Goal: Task Accomplishment & Management: Complete application form

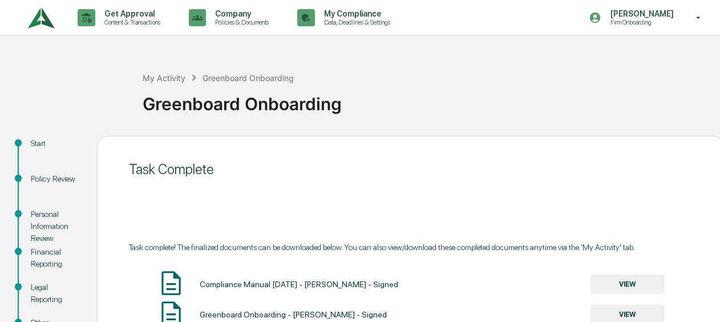
click at [46, 21] on img at bounding box center [40, 17] width 27 height 31
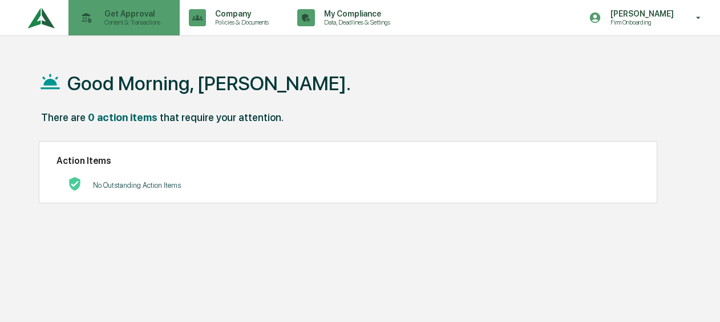
click at [106, 18] on p "Content & Transactions" at bounding box center [130, 22] width 71 height 8
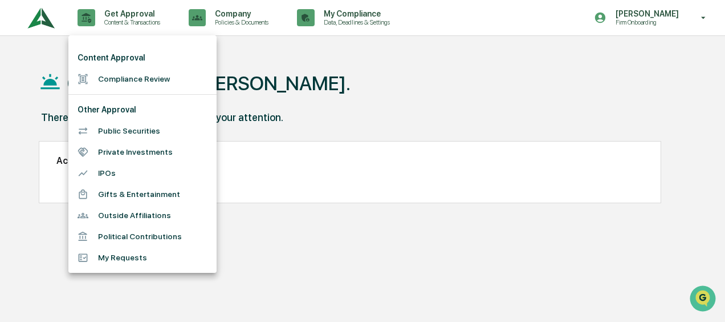
click at [127, 72] on li "Compliance Review" at bounding box center [142, 78] width 148 height 21
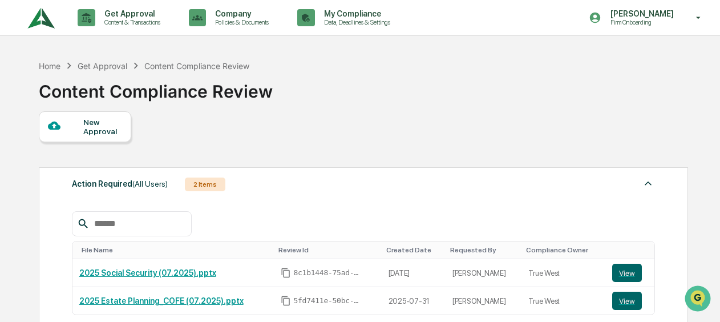
click at [112, 123] on div "New Approval" at bounding box center [102, 126] width 38 height 18
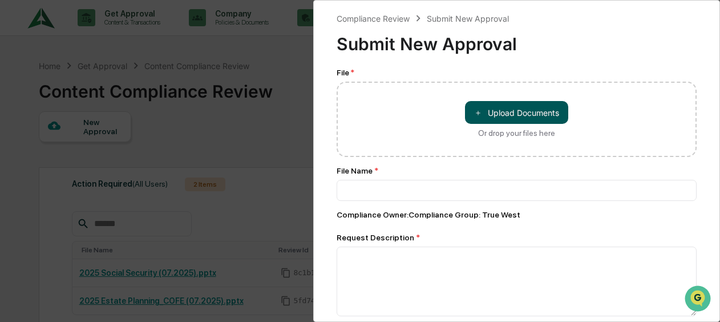
click at [493, 109] on button "＋ Upload Documents" at bounding box center [516, 112] width 103 height 23
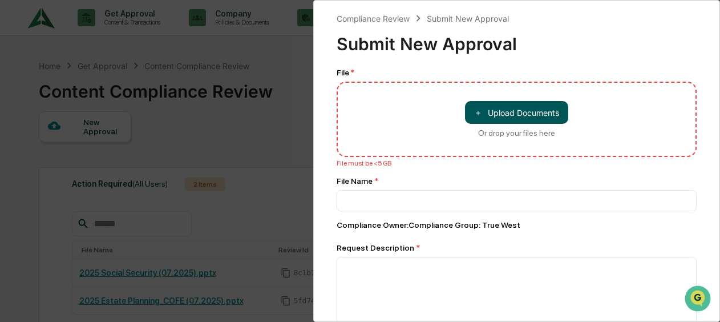
click at [514, 117] on button "＋ Upload Documents" at bounding box center [516, 112] width 103 height 23
click at [522, 111] on button "＋ Upload Documents" at bounding box center [516, 112] width 103 height 23
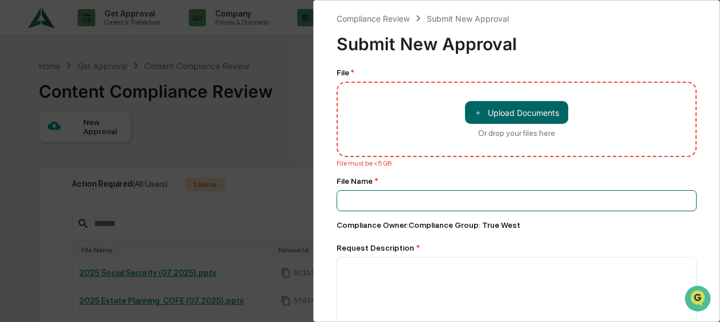
click at [414, 192] on input at bounding box center [516, 200] width 360 height 21
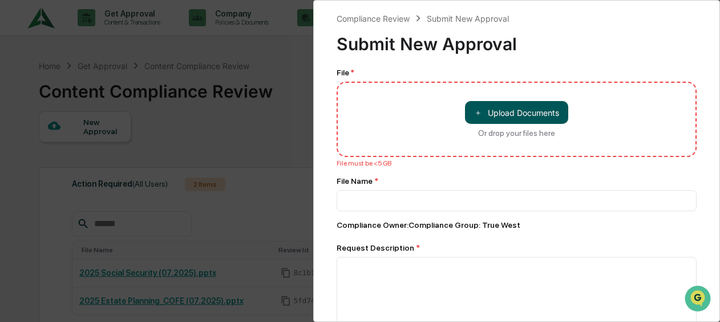
click at [483, 115] on button "＋ Upload Documents" at bounding box center [516, 112] width 103 height 23
click at [498, 119] on button "＋ Upload Documents" at bounding box center [516, 112] width 103 height 23
